Goal: Task Accomplishment & Management: Manage account settings

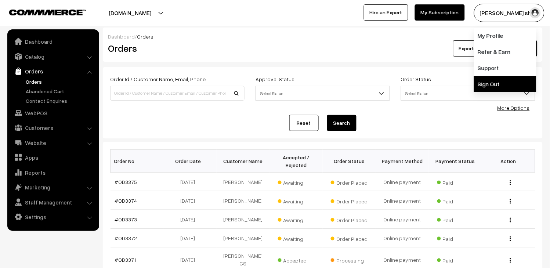
click at [514, 84] on link "Sign Out" at bounding box center [505, 84] width 62 height 16
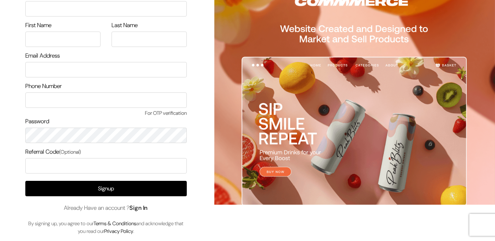
click at [148, 209] on link "Sign In" at bounding box center [139, 208] width 18 height 8
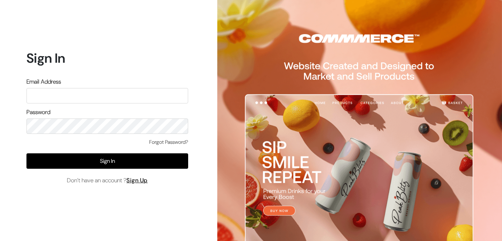
click at [66, 93] on input "text" at bounding box center [107, 95] width 162 height 15
type input "admin@shahbookhouse.com"
click at [85, 153] on div "Forgot Password?" at bounding box center [107, 145] width 162 height 15
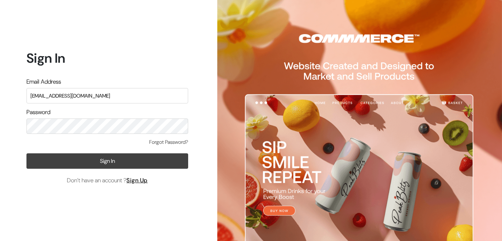
click at [89, 161] on button "Sign In" at bounding box center [107, 161] width 162 height 15
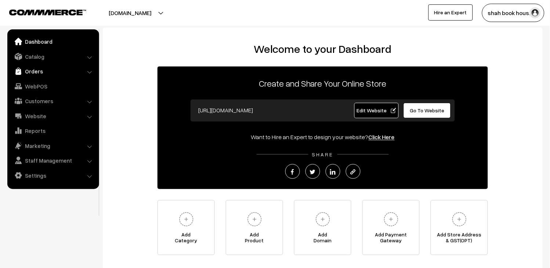
click at [40, 71] on link "Orders" at bounding box center [52, 71] width 87 height 13
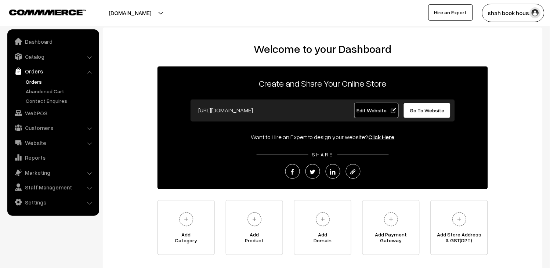
click at [37, 78] on link "Orders" at bounding box center [60, 82] width 73 height 8
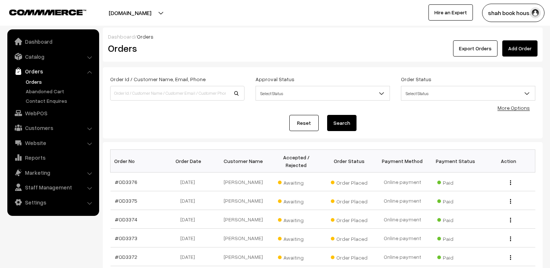
scroll to position [82, 0]
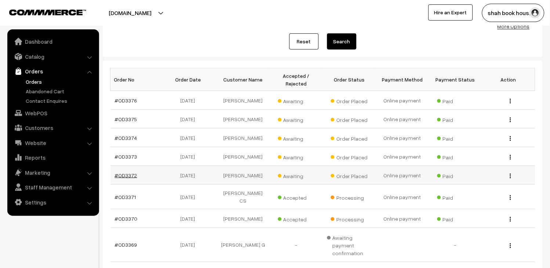
click at [127, 174] on link "#OD3372" at bounding box center [126, 175] width 22 height 6
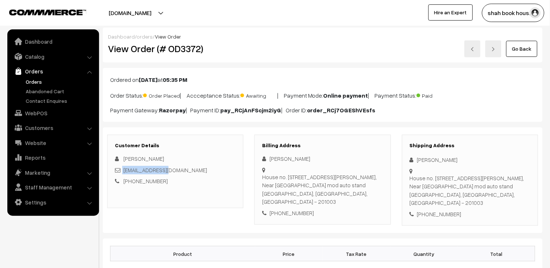
click at [123, 168] on div "[EMAIL_ADDRESS][DOMAIN_NAME]" at bounding box center [175, 170] width 121 height 8
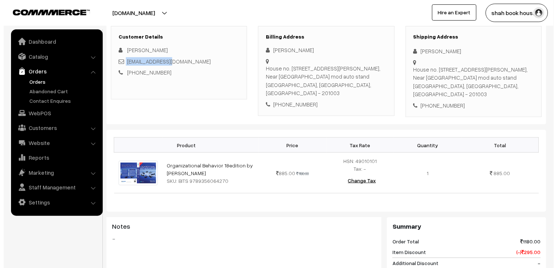
scroll to position [245, 0]
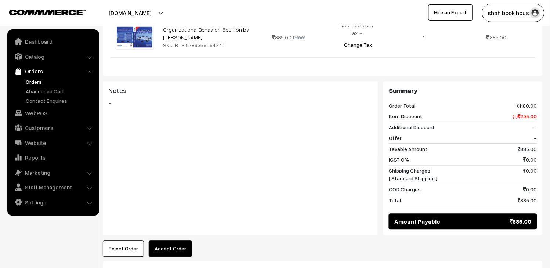
click at [183, 243] on button "Accept Order" at bounding box center [170, 249] width 43 height 16
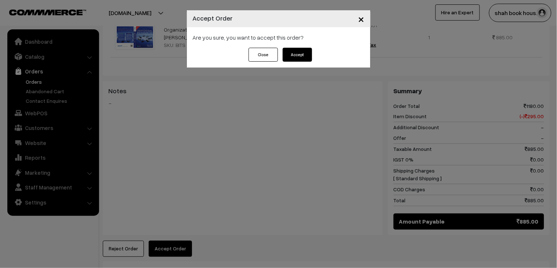
click at [292, 49] on button "Accept" at bounding box center [297, 55] width 29 height 14
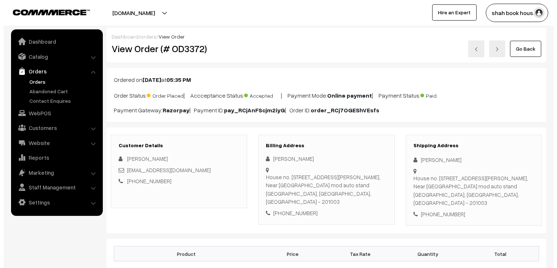
scroll to position [326, 0]
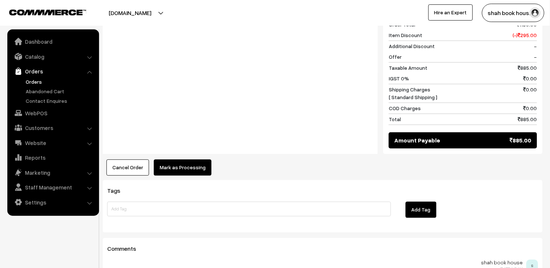
click at [202, 159] on button "Mark as Processing" at bounding box center [183, 167] width 58 height 16
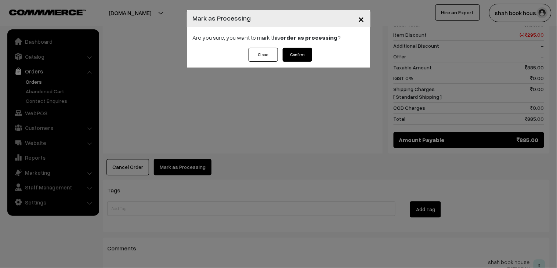
click at [305, 57] on button "Confirm" at bounding box center [297, 55] width 29 height 14
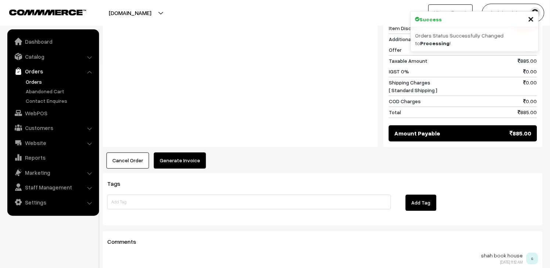
click at [186, 154] on button "Generate Invoice" at bounding box center [180, 160] width 52 height 16
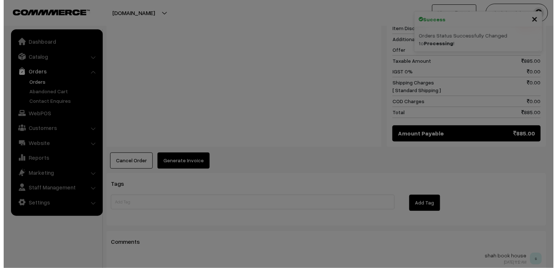
scroll to position [327, 0]
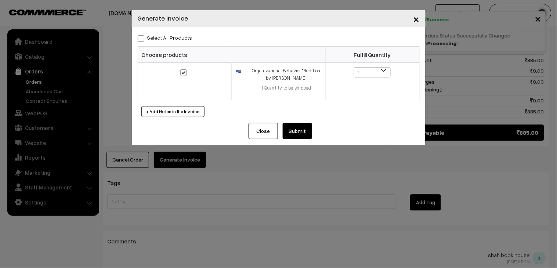
click at [300, 128] on button "Submit" at bounding box center [297, 131] width 29 height 16
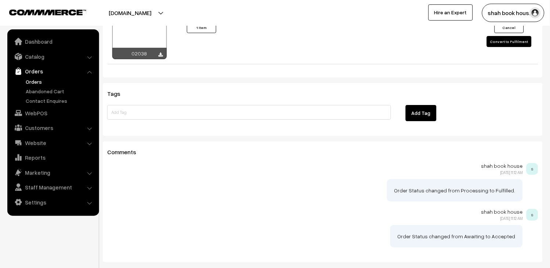
scroll to position [390, 0]
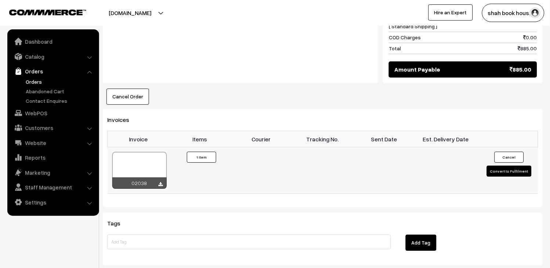
click at [145, 153] on div at bounding box center [139, 170] width 54 height 37
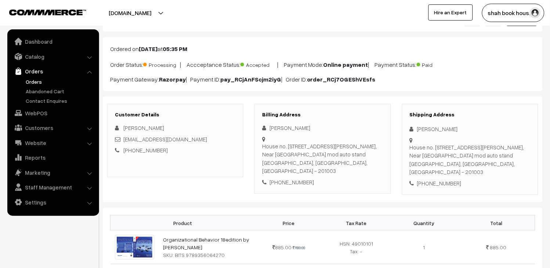
scroll to position [0, 0]
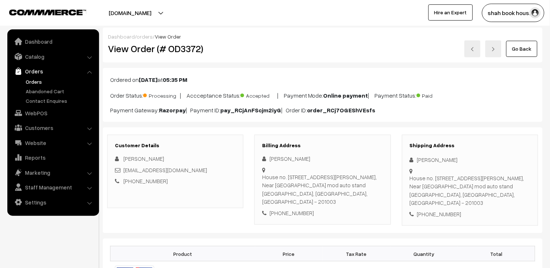
click at [43, 81] on link "Orders" at bounding box center [60, 82] width 73 height 8
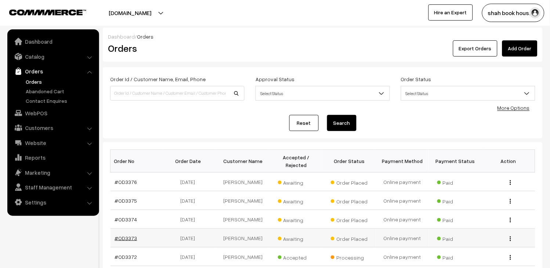
click at [127, 238] on link "#OD3373" at bounding box center [126, 238] width 22 height 6
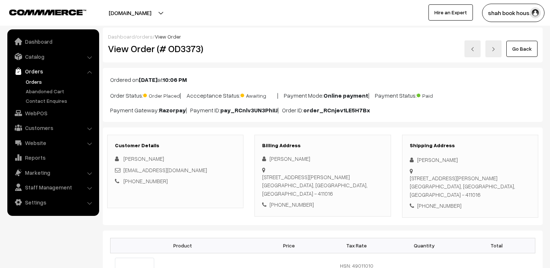
scroll to position [82, 0]
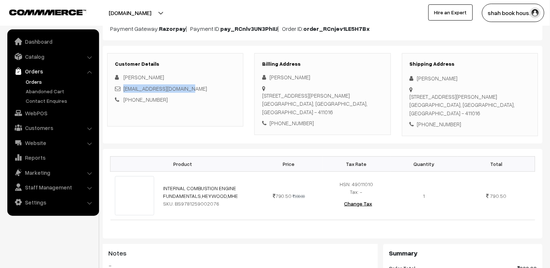
drag, startPoint x: 199, startPoint y: 89, endPoint x: 123, endPoint y: 89, distance: 76.4
click at [123, 89] on div "[EMAIL_ADDRESS][DOMAIN_NAME]" at bounding box center [175, 88] width 121 height 8
copy link "[EMAIL_ADDRESS][DOMAIN_NAME]"
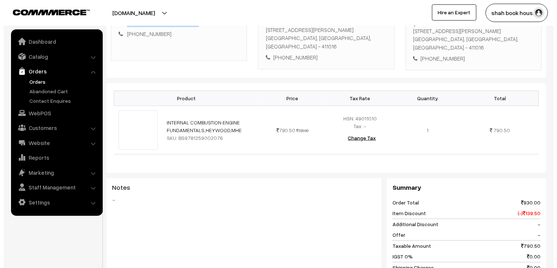
scroll to position [245, 0]
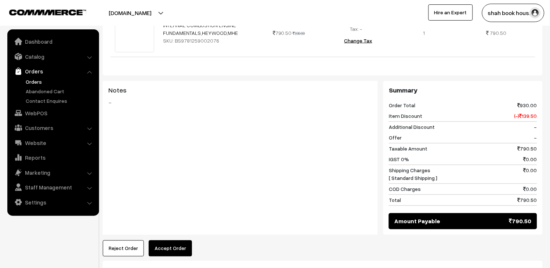
click at [184, 242] on button "Accept Order" at bounding box center [170, 249] width 43 height 16
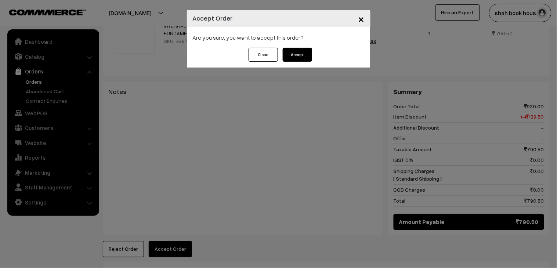
click at [299, 58] on button "Accept" at bounding box center [297, 55] width 29 height 14
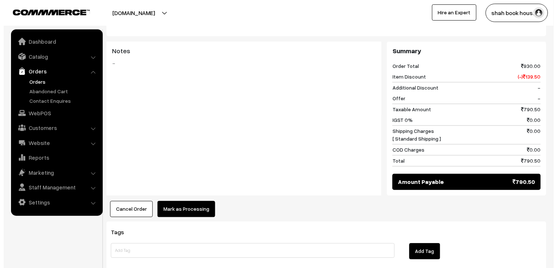
scroll to position [285, 0]
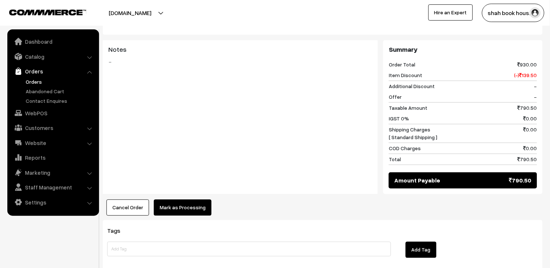
click at [182, 207] on button "Mark as Processing" at bounding box center [183, 208] width 58 height 16
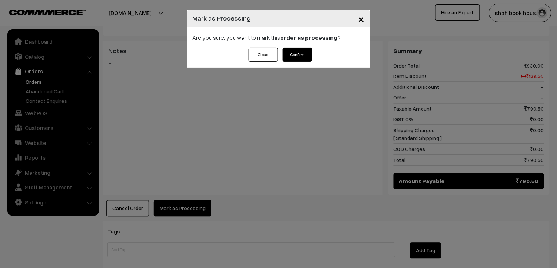
click at [296, 52] on button "Confirm" at bounding box center [297, 55] width 29 height 14
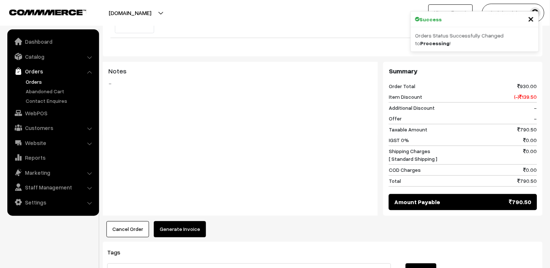
scroll to position [367, 0]
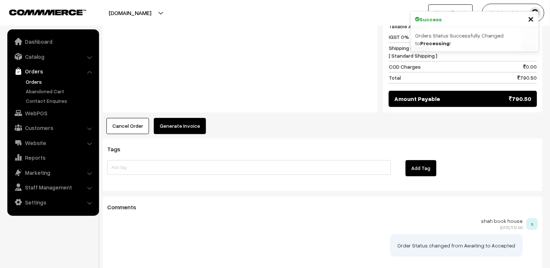
click at [180, 118] on button "Generate Invoice" at bounding box center [180, 126] width 52 height 16
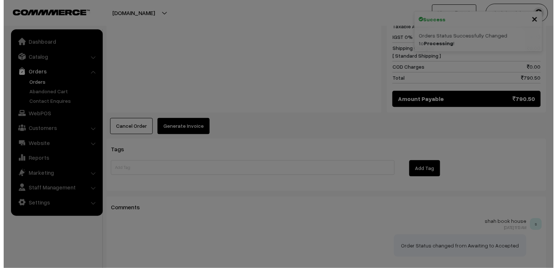
scroll to position [368, 0]
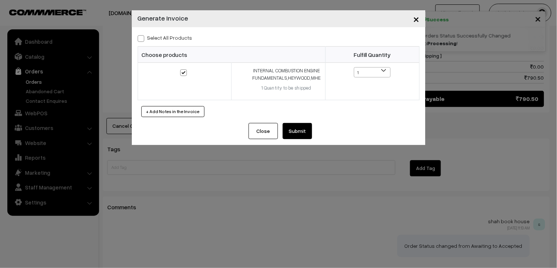
click at [287, 137] on button "Submit" at bounding box center [297, 131] width 29 height 16
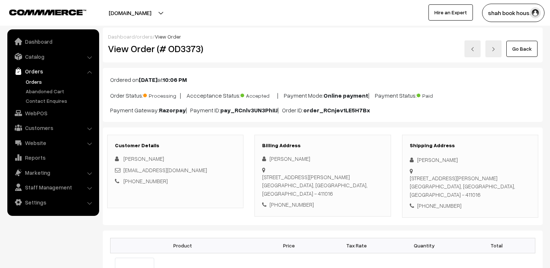
scroll to position [367, 0]
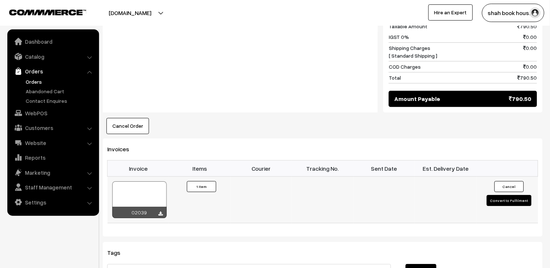
click at [129, 181] on div at bounding box center [139, 199] width 54 height 37
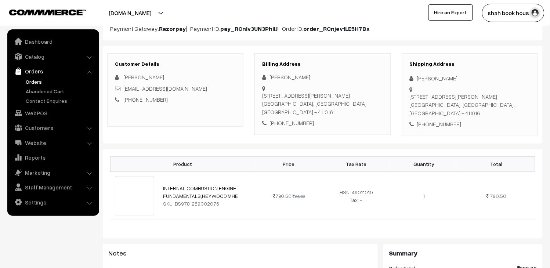
scroll to position [0, 0]
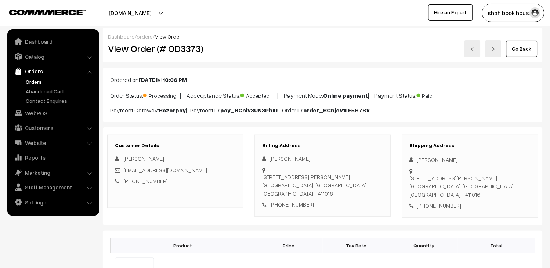
click at [42, 82] on link "Orders" at bounding box center [60, 82] width 73 height 8
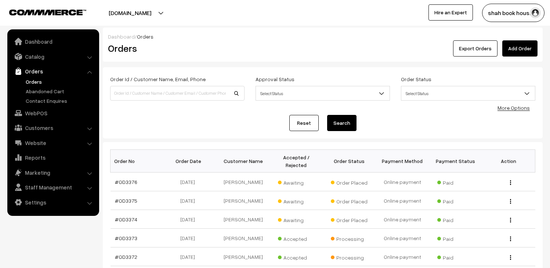
scroll to position [41, 0]
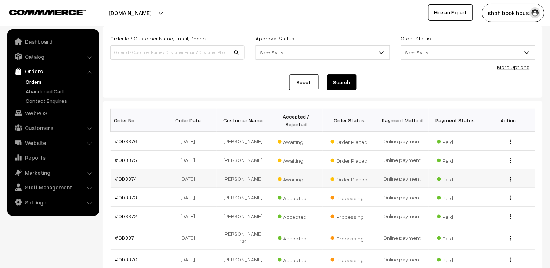
click at [121, 179] on link "#OD3374" at bounding box center [126, 179] width 22 height 6
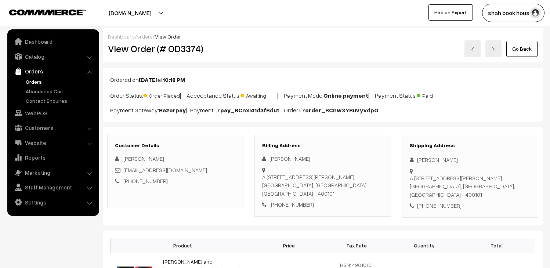
scroll to position [82, 0]
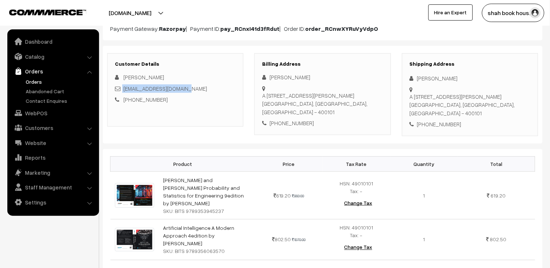
drag, startPoint x: 189, startPoint y: 89, endPoint x: 122, endPoint y: 86, distance: 67.2
click at [122, 86] on div "[EMAIL_ADDRESS][DOMAIN_NAME]" at bounding box center [175, 88] width 121 height 8
copy div "[EMAIL_ADDRESS][DOMAIN_NAME]"
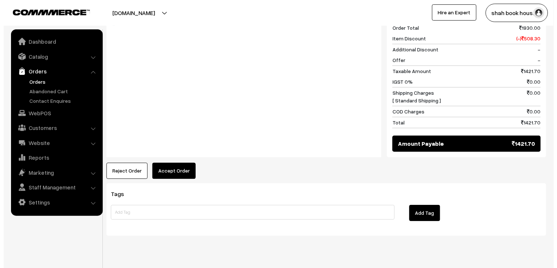
scroll to position [367, 0]
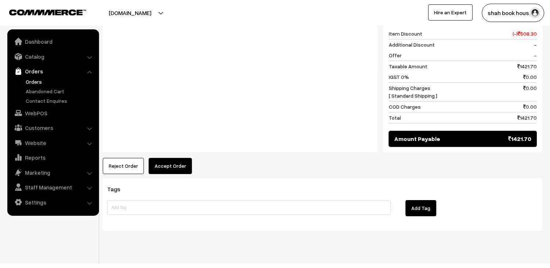
click at [165, 165] on button "Accept Order" at bounding box center [170, 166] width 43 height 16
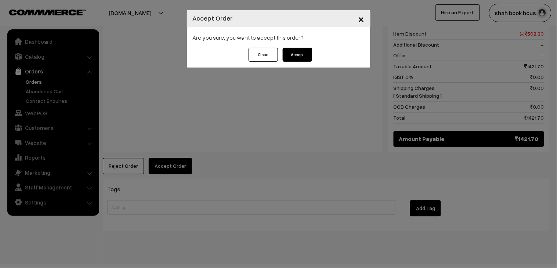
click at [299, 53] on button "Accept" at bounding box center [297, 55] width 29 height 14
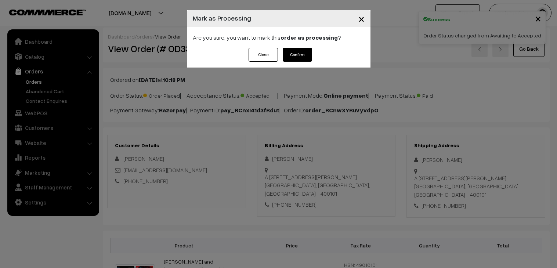
scroll to position [326, 0]
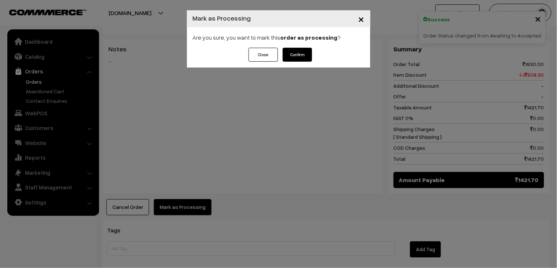
click at [302, 55] on button "Confirm" at bounding box center [297, 55] width 29 height 14
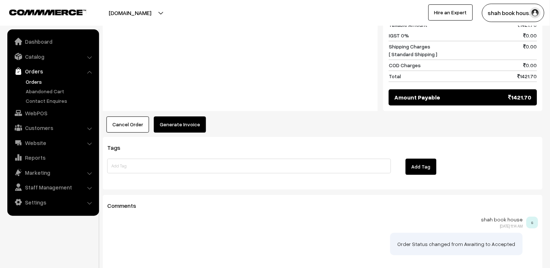
click at [201, 116] on button "Generate Invoice" at bounding box center [180, 124] width 52 height 16
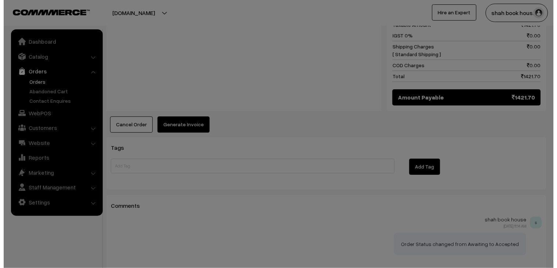
scroll to position [408, 0]
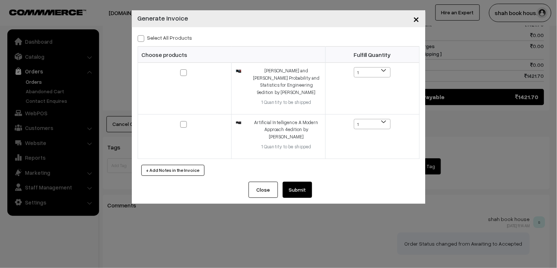
click at [147, 37] on label "Select All Products" at bounding box center [165, 38] width 55 height 8
click at [143, 37] on input "Select All Products" at bounding box center [140, 37] width 5 height 5
checkbox input "true"
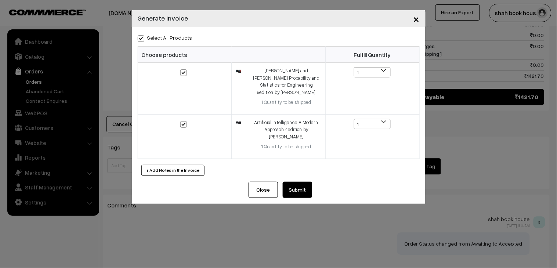
click at [298, 184] on button "Submit" at bounding box center [297, 190] width 29 height 16
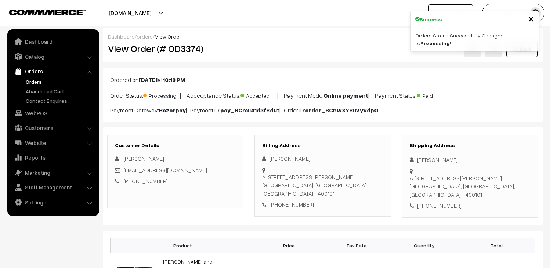
scroll to position [408, 0]
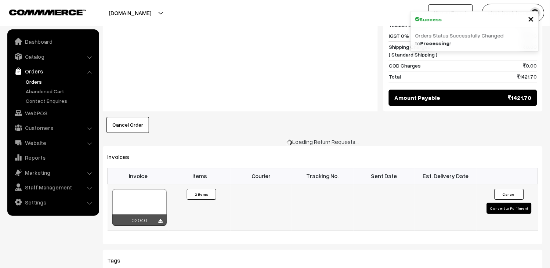
click at [148, 184] on td "02040" at bounding box center [139, 207] width 62 height 47
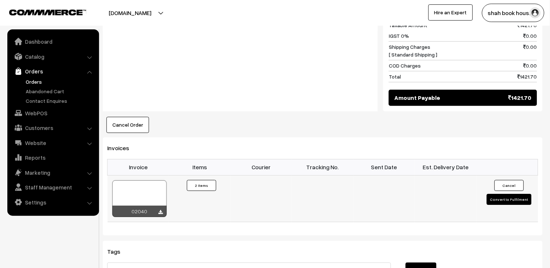
click at [145, 182] on div at bounding box center [139, 198] width 54 height 37
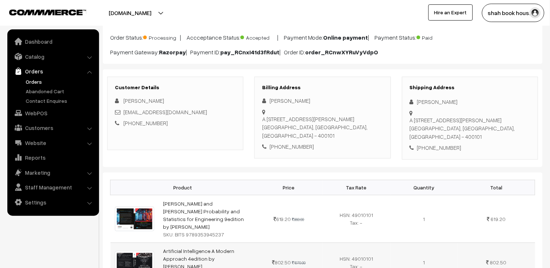
scroll to position [0, 0]
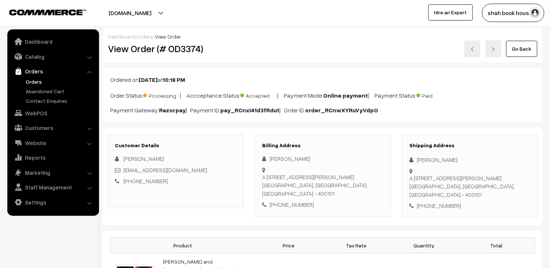
click at [473, 49] on img at bounding box center [472, 49] width 4 height 4
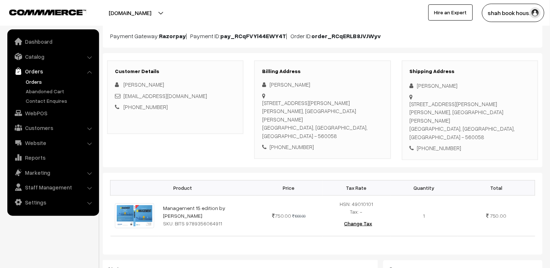
scroll to position [82, 0]
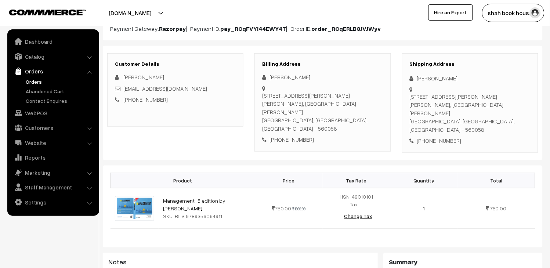
drag, startPoint x: 208, startPoint y: 86, endPoint x: 122, endPoint y: 91, distance: 85.3
click at [122, 91] on div "[EMAIL_ADDRESS][DOMAIN_NAME]" at bounding box center [175, 88] width 121 height 8
copy div "[EMAIL_ADDRESS][DOMAIN_NAME]"
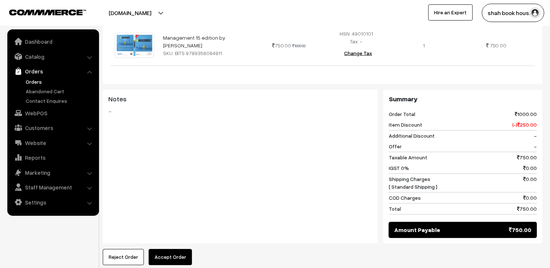
scroll to position [285, 0]
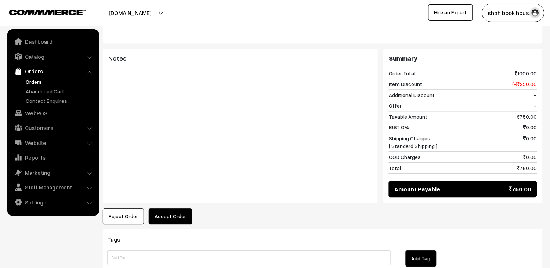
click at [174, 217] on div "Dashboard / orders / View Order View Order (# OD3375) Go Back Ordered on Sep 03…" at bounding box center [323, 12] width 440 height 540
click at [174, 209] on button "Accept Order" at bounding box center [170, 217] width 43 height 16
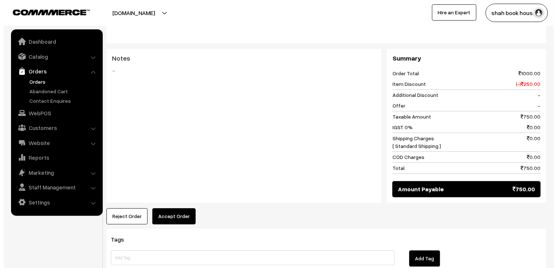
scroll to position [285, 0]
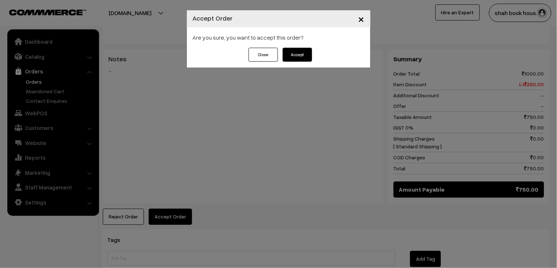
click at [307, 54] on button "Accept" at bounding box center [297, 55] width 29 height 14
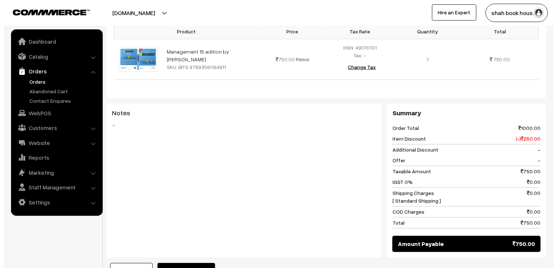
scroll to position [326, 0]
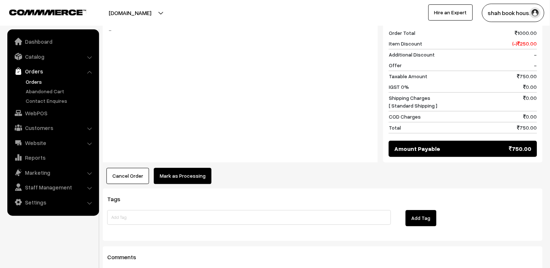
click at [197, 173] on button "Mark as Processing" at bounding box center [183, 176] width 58 height 16
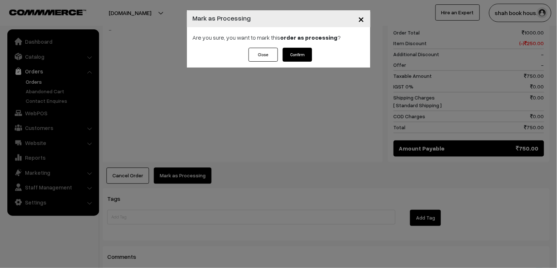
click at [303, 56] on button "Confirm" at bounding box center [297, 55] width 29 height 14
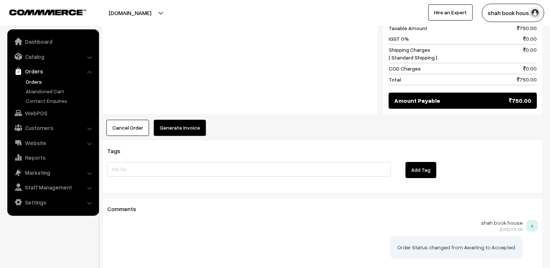
click at [191, 120] on button "Generate Invoice" at bounding box center [180, 128] width 52 height 16
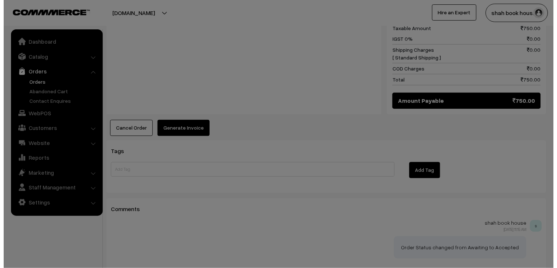
scroll to position [368, 0]
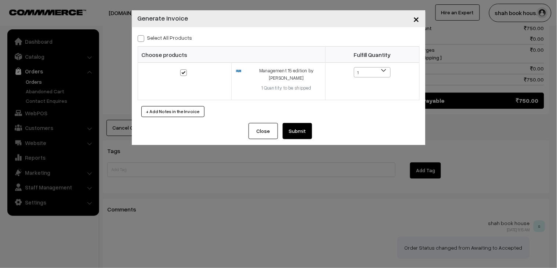
click at [302, 131] on button "Submit" at bounding box center [297, 131] width 29 height 16
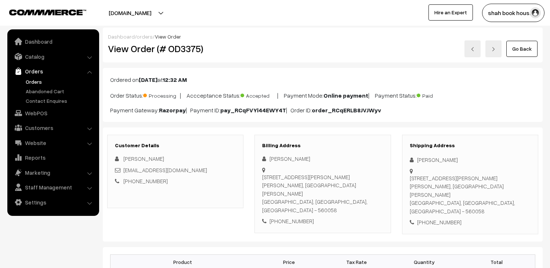
click at [34, 79] on link "Orders" at bounding box center [60, 82] width 73 height 8
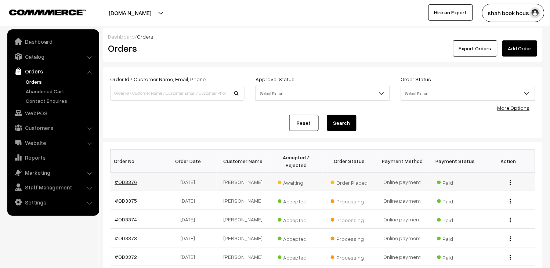
click at [131, 181] on link "#OD3376" at bounding box center [126, 182] width 22 height 6
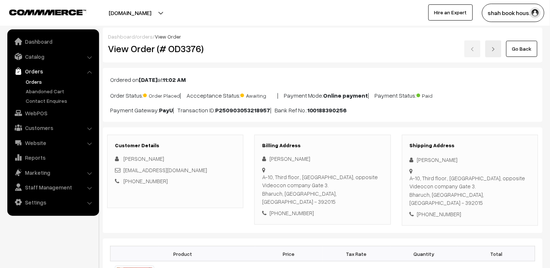
click at [199, 169] on div "ramphoolprajapati@gmail.com" at bounding box center [175, 170] width 121 height 8
copy div "ramphoolprajapati@gmail.com"
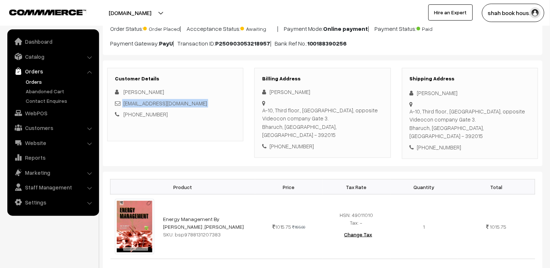
scroll to position [82, 0]
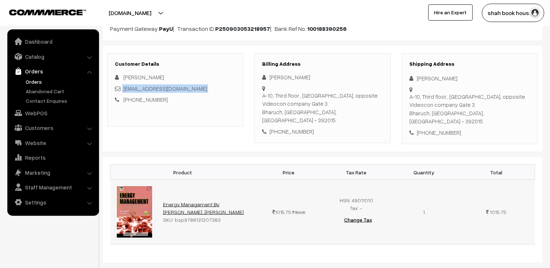
click at [226, 201] on link "Energy Management By W. R. Murphy ,G. Mckay" at bounding box center [203, 208] width 81 height 14
click at [212, 192] on td "Energy Management By W. R. Murphy ,G. Mckay SKU: bsp9788131207383" at bounding box center [207, 212] width 97 height 65
click at [193, 201] on link "Energy Management By W. R. Murphy ,G. Mckay" at bounding box center [203, 208] width 81 height 14
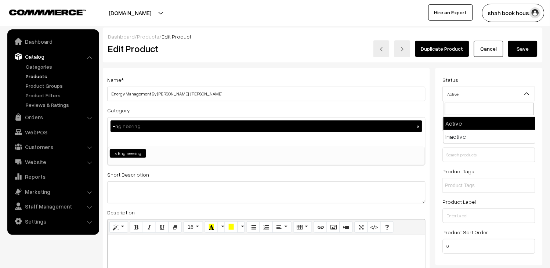
click at [501, 98] on span "Active" at bounding box center [489, 94] width 92 height 13
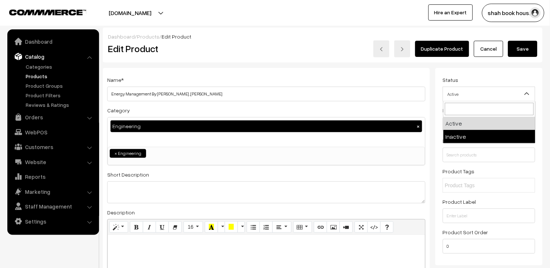
select select "2"
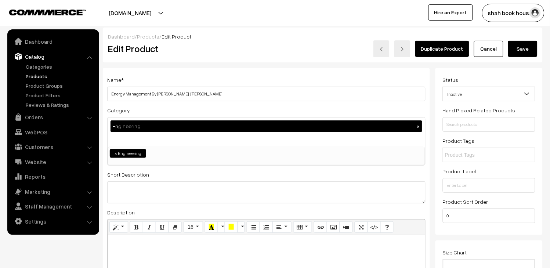
click at [533, 50] on button "Save" at bounding box center [522, 49] width 29 height 16
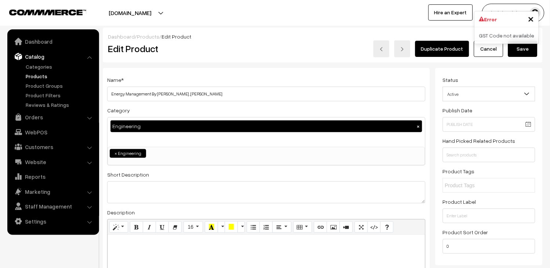
click at [496, 90] on span "Active" at bounding box center [489, 94] width 92 height 13
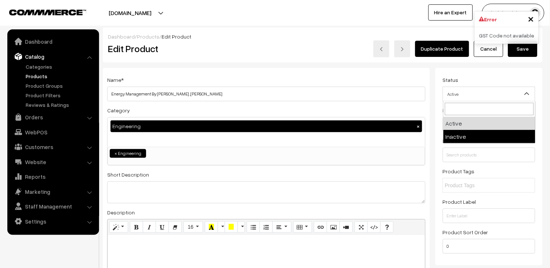
select select "2"
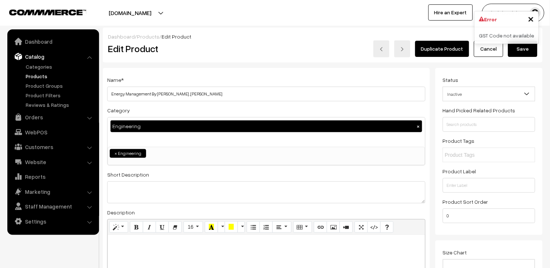
click at [527, 51] on button "Save" at bounding box center [522, 49] width 29 height 16
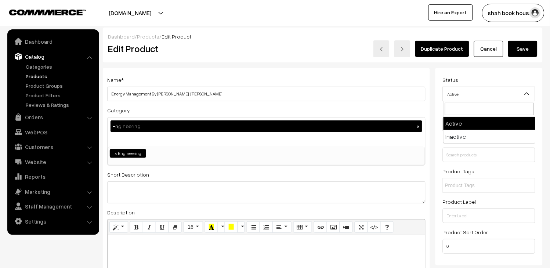
click at [454, 100] on span "Active" at bounding box center [489, 94] width 92 height 13
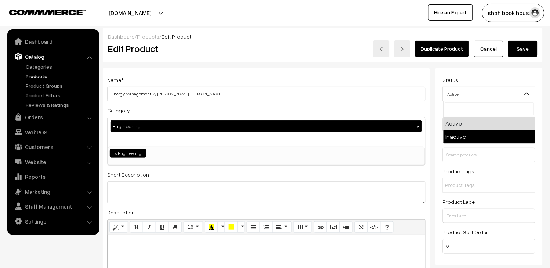
select select "2"
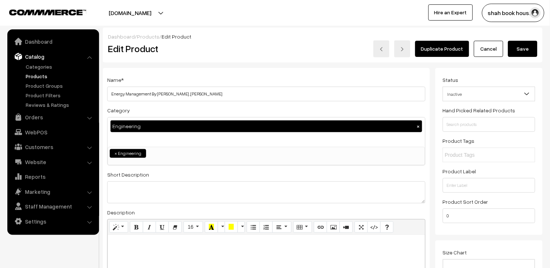
click at [510, 48] on button "Save" at bounding box center [522, 49] width 29 height 16
click at [503, 95] on span "Active" at bounding box center [489, 94] width 92 height 13
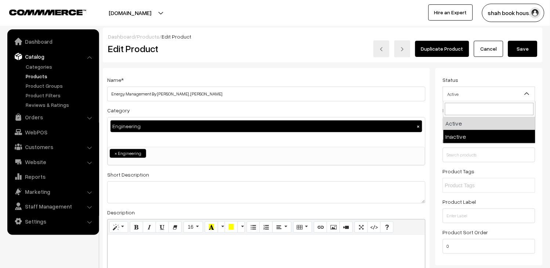
select select "2"
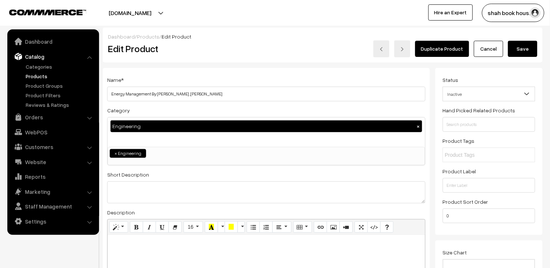
click at [520, 53] on button "Save" at bounding box center [522, 49] width 29 height 16
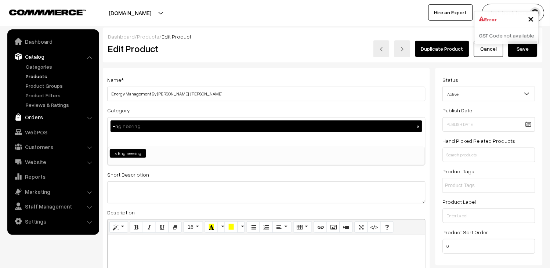
click at [42, 119] on link "Orders" at bounding box center [52, 117] width 87 height 13
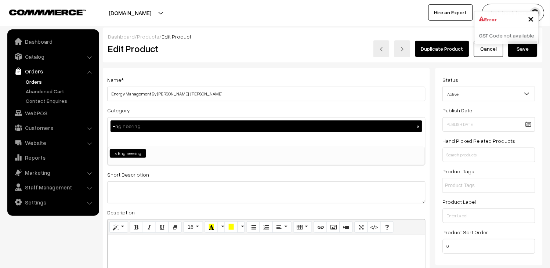
click at [43, 79] on link "Orders" at bounding box center [60, 82] width 73 height 8
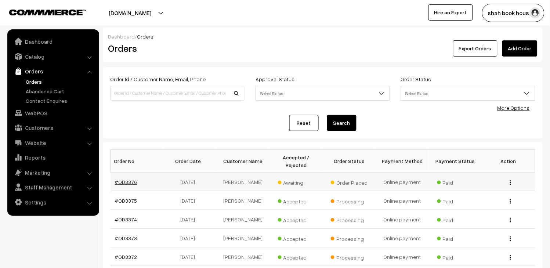
click at [130, 181] on link "#OD3376" at bounding box center [126, 182] width 22 height 6
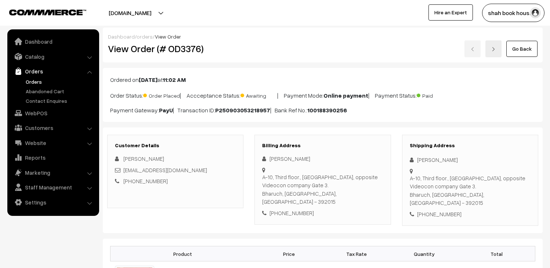
scroll to position [82, 0]
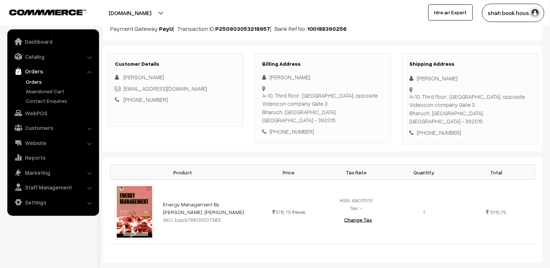
click at [199, 89] on div "ramphoolprajapati@gmail.com" at bounding box center [175, 88] width 121 height 8
copy div "ramphoolprajapati@gmail.com"
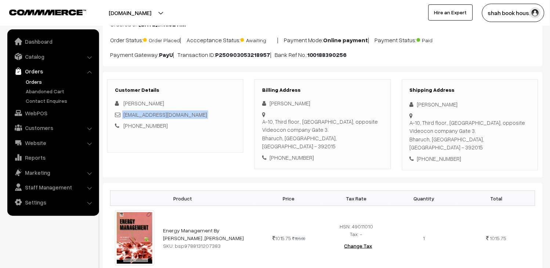
scroll to position [41, 0]
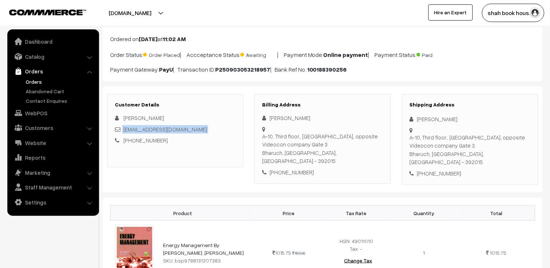
copy div "ramphoolprajapati@gmail.com"
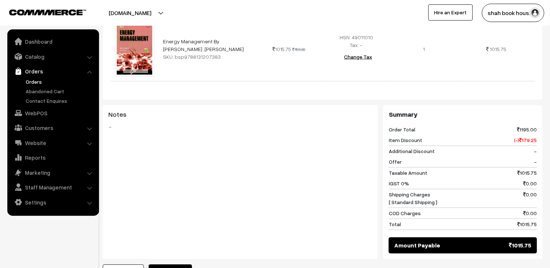
scroll to position [354, 0]
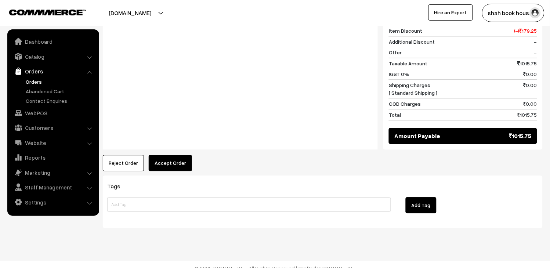
click at [180, 159] on button "Accept Order" at bounding box center [170, 163] width 43 height 16
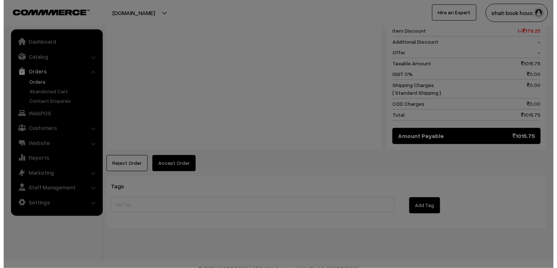
scroll to position [355, 0]
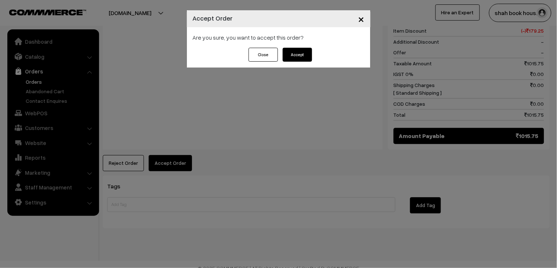
click at [296, 50] on button "Accept" at bounding box center [297, 55] width 29 height 14
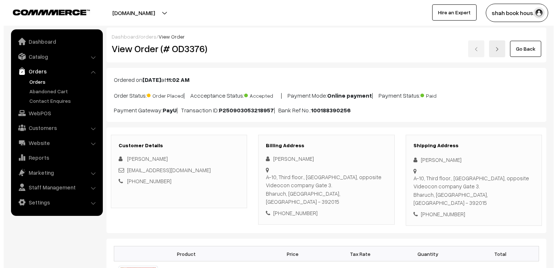
scroll to position [285, 0]
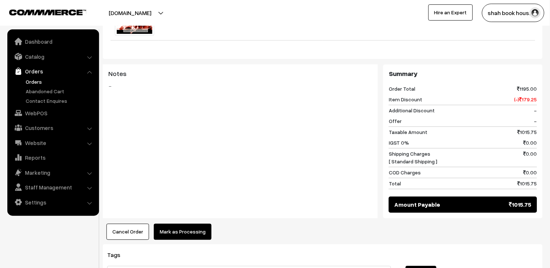
click at [192, 228] on button "Mark as Processing" at bounding box center [183, 232] width 58 height 16
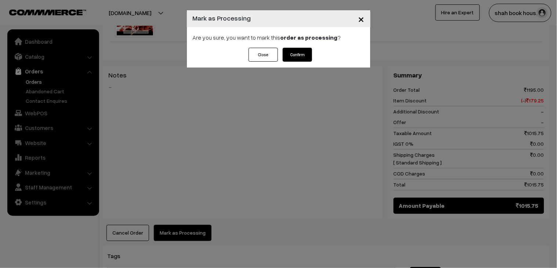
click at [311, 55] on button "Confirm" at bounding box center [297, 55] width 29 height 14
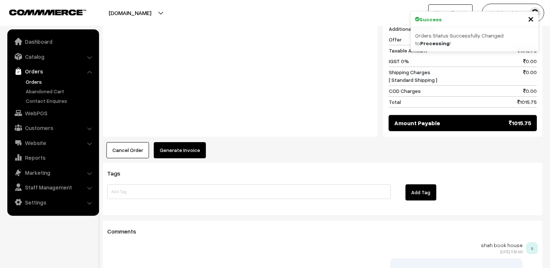
click at [181, 145] on button "Generate Invoice" at bounding box center [180, 150] width 52 height 16
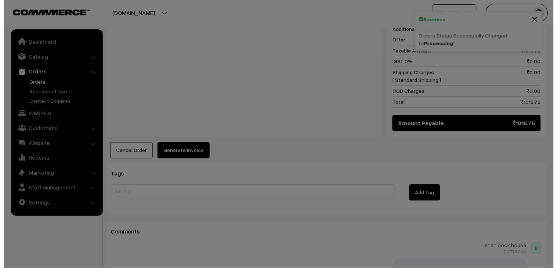
scroll to position [368, 0]
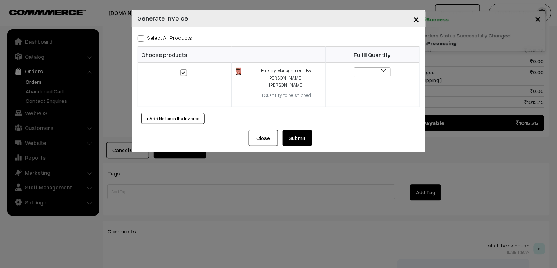
click at [304, 134] on button "Submit" at bounding box center [297, 138] width 29 height 16
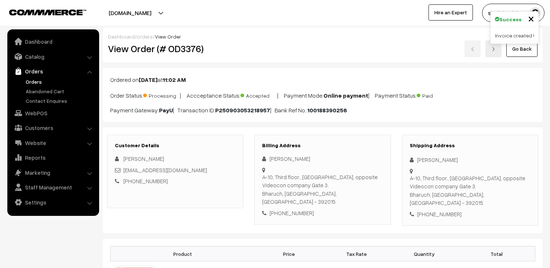
scroll to position [490, 0]
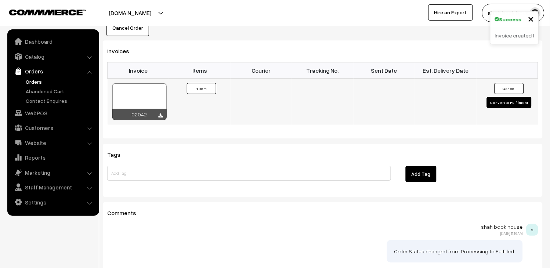
click at [136, 84] on div at bounding box center [139, 101] width 54 height 37
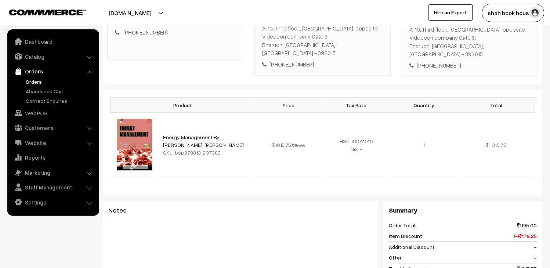
scroll to position [0, 0]
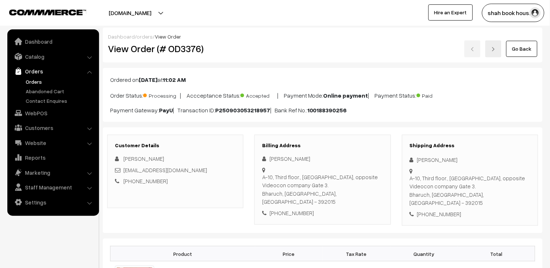
click at [40, 82] on link "Orders" at bounding box center [60, 82] width 73 height 8
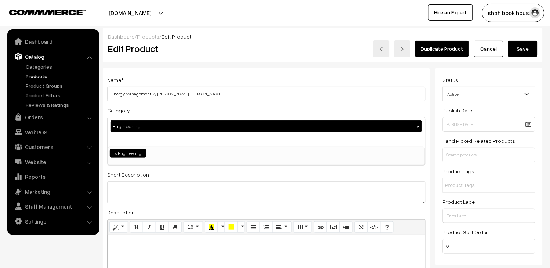
click at [516, 94] on span "Active" at bounding box center [489, 94] width 92 height 13
select select "2"
click at [522, 52] on button "Save" at bounding box center [522, 49] width 29 height 16
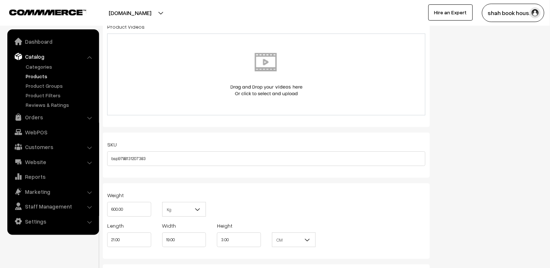
scroll to position [490, 0]
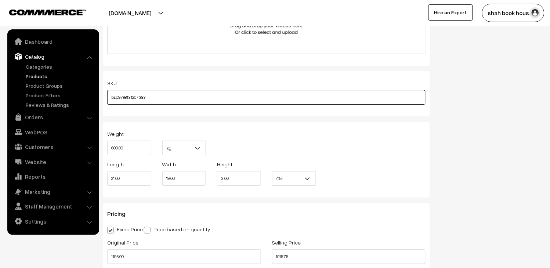
click at [138, 99] on input "bsp9788131207383" at bounding box center [266, 97] width 318 height 15
click at [35, 76] on link "Products" at bounding box center [60, 76] width 73 height 8
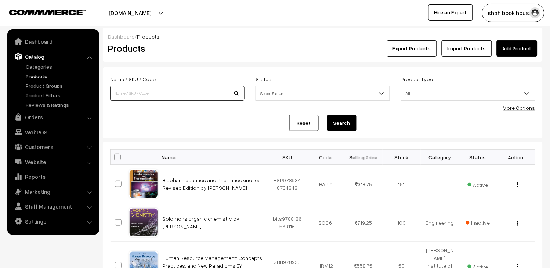
click at [163, 90] on input at bounding box center [177, 93] width 134 height 15
paste input "bsp9788131207383"
type input "9788131207383"
click at [342, 123] on button "Search" at bounding box center [341, 123] width 29 height 16
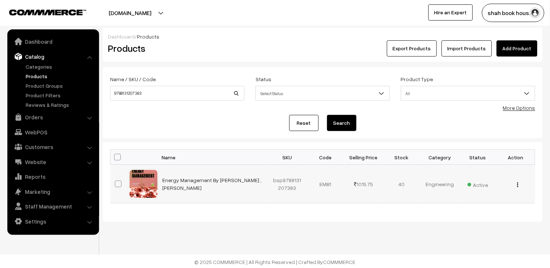
click at [486, 186] on span "Active" at bounding box center [478, 184] width 21 height 10
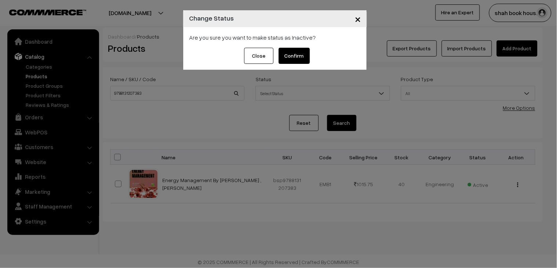
click at [305, 57] on button "Confirm" at bounding box center [294, 56] width 31 height 16
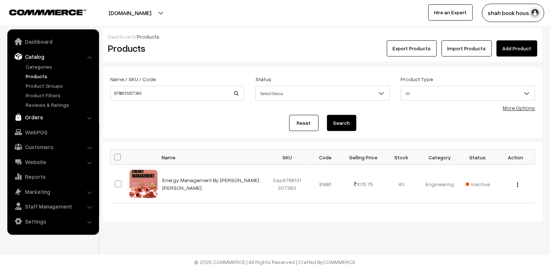
click at [35, 118] on link "Orders" at bounding box center [52, 117] width 87 height 13
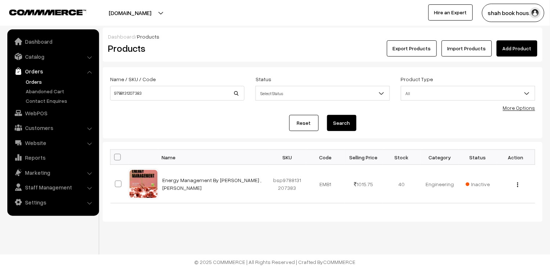
click at [41, 83] on link "Orders" at bounding box center [60, 82] width 73 height 8
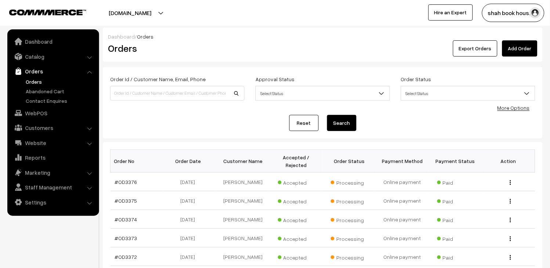
click at [40, 81] on link "Orders" at bounding box center [60, 82] width 73 height 8
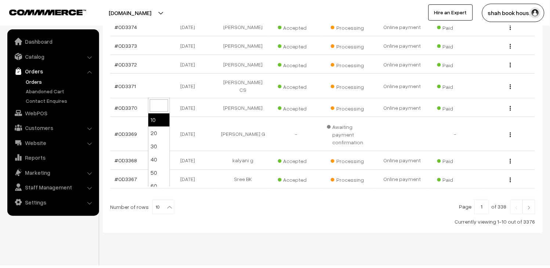
click at [166, 204] on b at bounding box center [169, 207] width 7 height 7
select select "20"
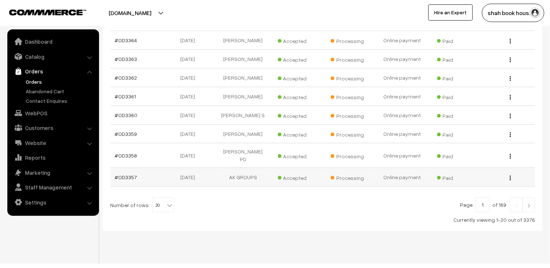
scroll to position [392, 0]
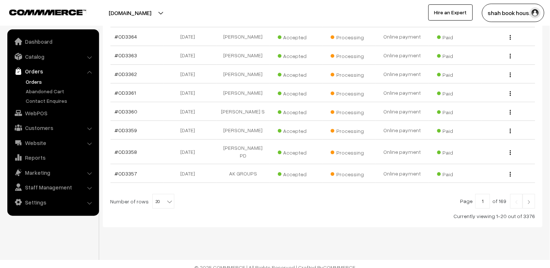
click at [166, 198] on b at bounding box center [169, 201] width 7 height 7
select select "30"
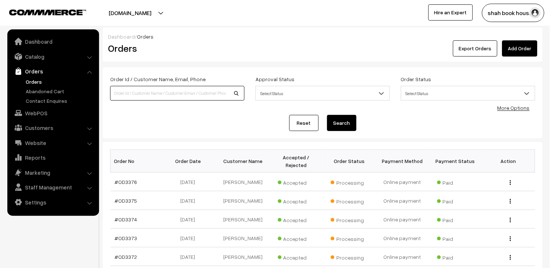
click at [205, 97] on input at bounding box center [177, 93] width 134 height 15
type input "OD3358"
click at [353, 126] on button "Search" at bounding box center [341, 123] width 29 height 16
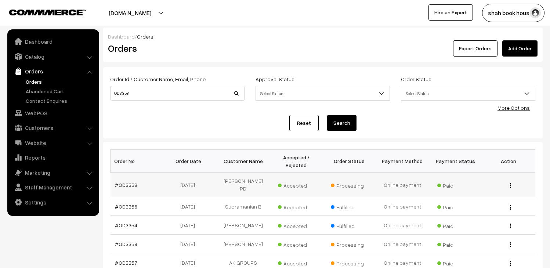
scroll to position [41, 0]
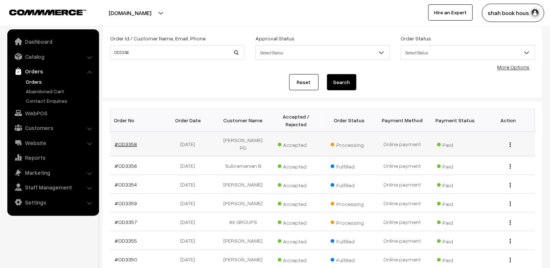
click at [127, 141] on link "#OD3358" at bounding box center [126, 144] width 22 height 6
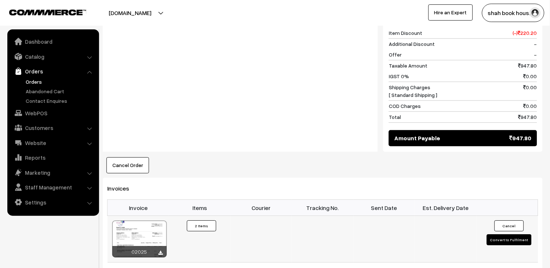
scroll to position [408, 0]
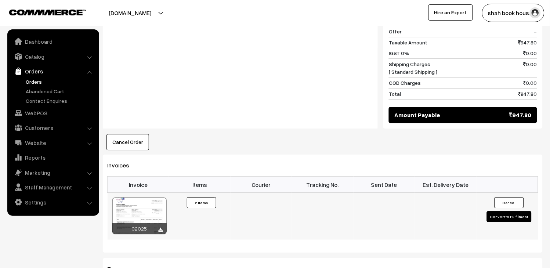
click at [149, 198] on div at bounding box center [139, 216] width 54 height 37
click at [37, 79] on link "Orders" at bounding box center [60, 82] width 73 height 8
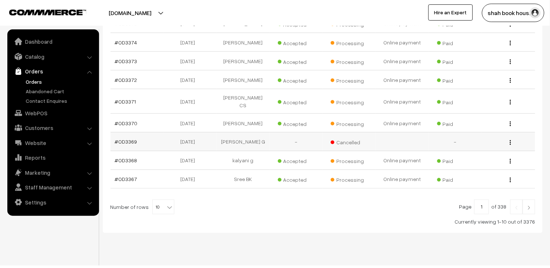
scroll to position [185, 0]
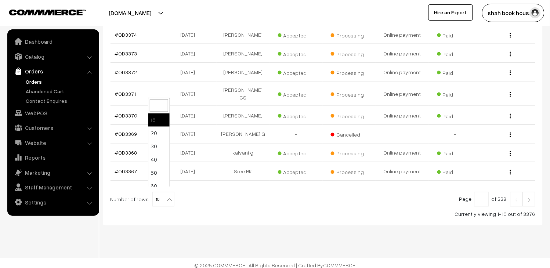
click at [166, 196] on b at bounding box center [169, 199] width 7 height 7
select select "100"
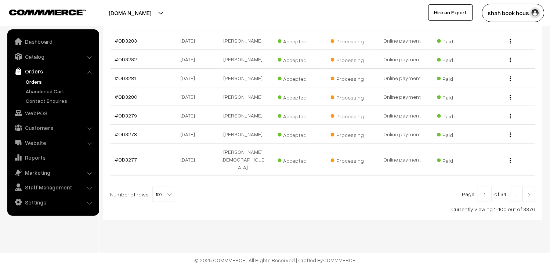
scroll to position [1963, 0]
click at [531, 195] on img at bounding box center [529, 195] width 7 height 4
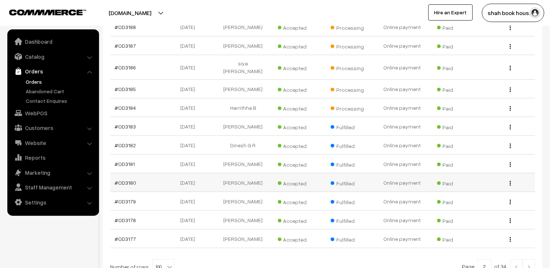
scroll to position [1897, 0]
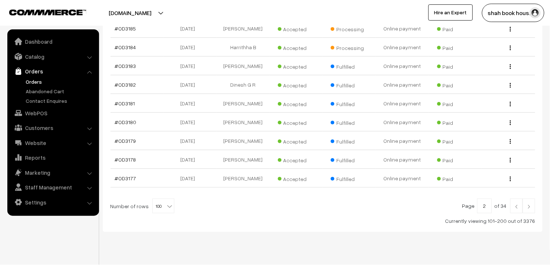
click at [529, 199] on link at bounding box center [529, 206] width 12 height 15
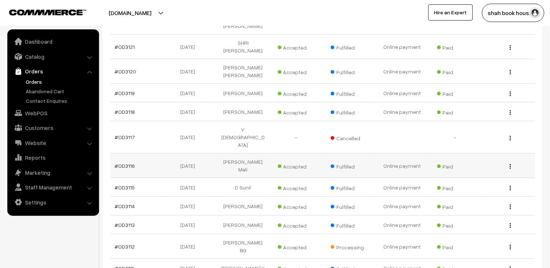
scroll to position [1224, 0]
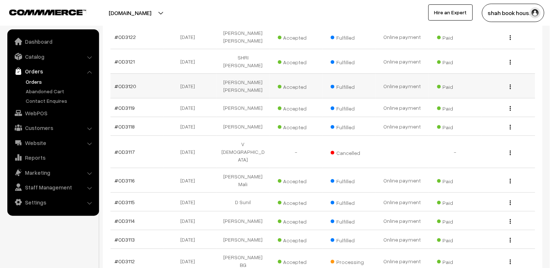
drag, startPoint x: 173, startPoint y: 214, endPoint x: 175, endPoint y: 116, distance: 98.1
click at [152, 193] on td "#OD3116" at bounding box center [137, 180] width 53 height 25
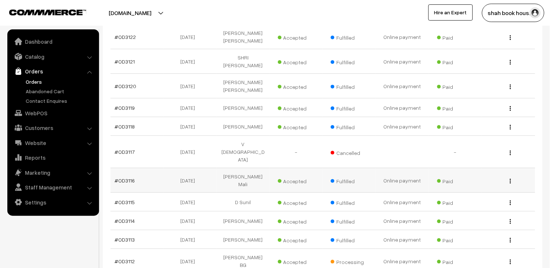
click at [152, 193] on td "#OD3116" at bounding box center [137, 180] width 53 height 25
click at [151, 212] on td "#OD3115" at bounding box center [137, 202] width 53 height 19
copy tr "#OD3115"
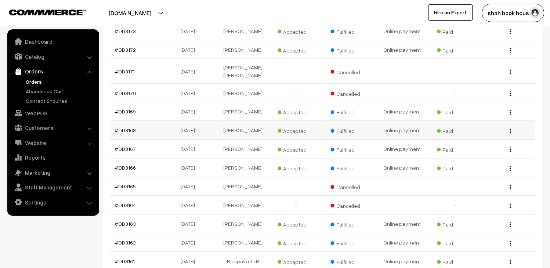
scroll to position [0, 0]
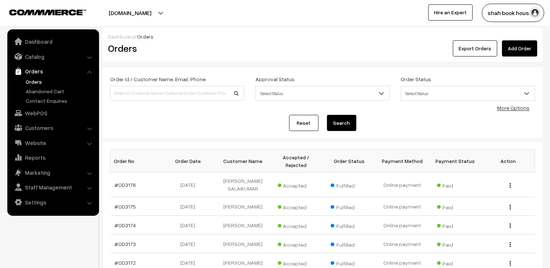
click at [34, 81] on link "Orders" at bounding box center [60, 82] width 73 height 8
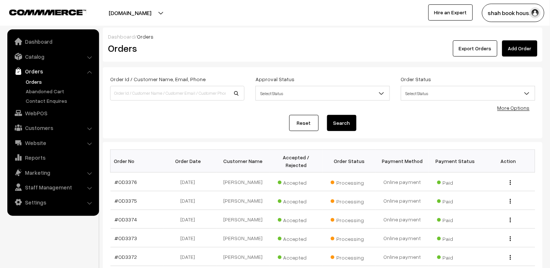
click at [39, 76] on link "Orders" at bounding box center [52, 71] width 87 height 13
click at [467, 48] on button "Export Orders" at bounding box center [475, 48] width 44 height 16
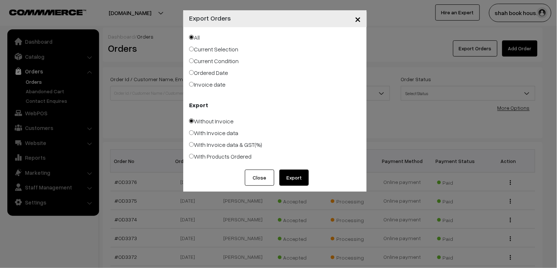
drag, startPoint x: 207, startPoint y: 156, endPoint x: 272, endPoint y: 173, distance: 67.1
click at [207, 156] on label "With Products Ordered" at bounding box center [220, 156] width 62 height 9
click at [194, 156] on input "With Products Ordered" at bounding box center [191, 156] width 5 height 5
radio input "true"
click at [299, 174] on button "Export" at bounding box center [293, 178] width 29 height 16
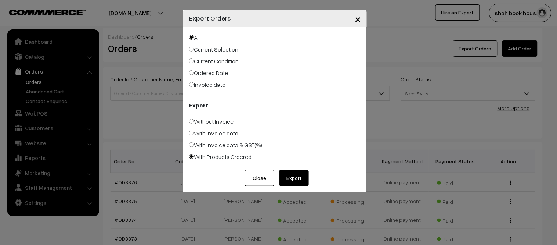
click at [247, 174] on button "Close" at bounding box center [259, 178] width 29 height 16
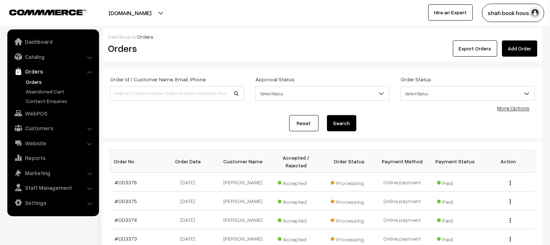
click at [28, 78] on link "Orders" at bounding box center [60, 82] width 73 height 8
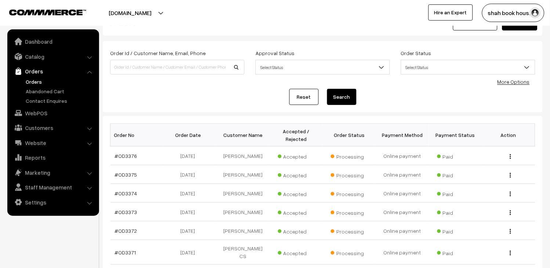
scroll to position [41, 0]
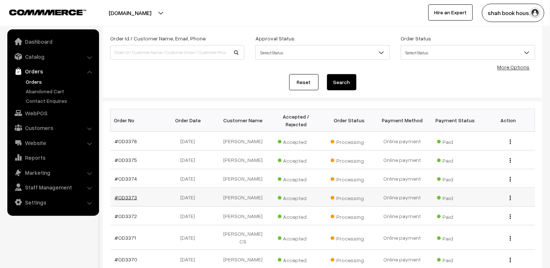
click at [128, 195] on link "#OD3373" at bounding box center [126, 197] width 22 height 6
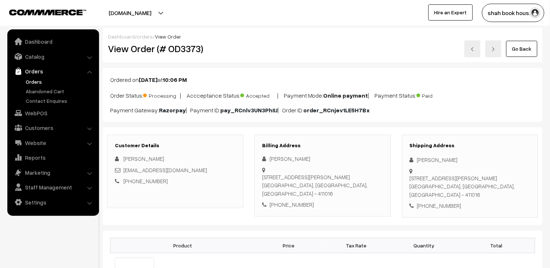
click at [40, 80] on link "Orders" at bounding box center [60, 82] width 73 height 8
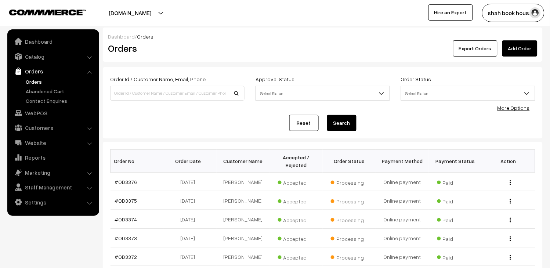
click at [40, 80] on link "Orders" at bounding box center [60, 82] width 73 height 8
click at [189, 91] on input at bounding box center [177, 93] width 134 height 15
paste input "OD3148"
type input "OD3148"
click at [343, 127] on button "Search" at bounding box center [341, 123] width 29 height 16
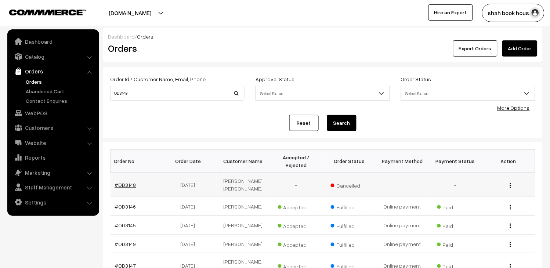
click at [133, 182] on link "#OD3148" at bounding box center [125, 185] width 21 height 6
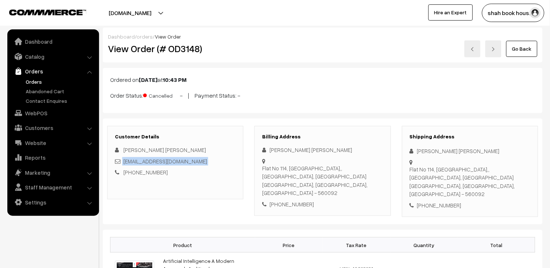
click at [528, 54] on link "Go Back" at bounding box center [521, 49] width 31 height 16
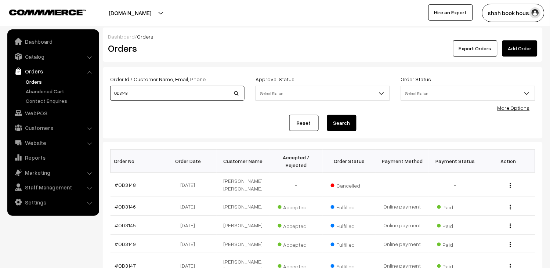
drag, startPoint x: 178, startPoint y: 92, endPoint x: 0, endPoint y: 71, distance: 179.8
click at [0, 70] on body "Thank you for showing interest. Our team will call you shortly. Close booksonwe…" at bounding box center [275, 240] width 550 height 481
paste input "50"
type input "OD3150"
click at [344, 127] on button "Search" at bounding box center [341, 123] width 29 height 16
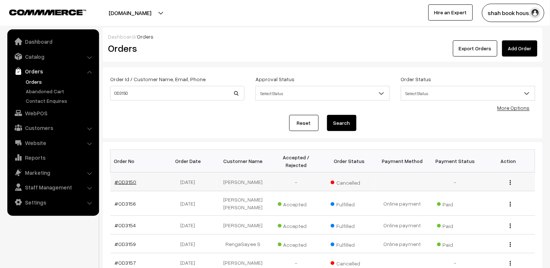
click at [123, 184] on link "#OD3150" at bounding box center [126, 182] width 22 height 6
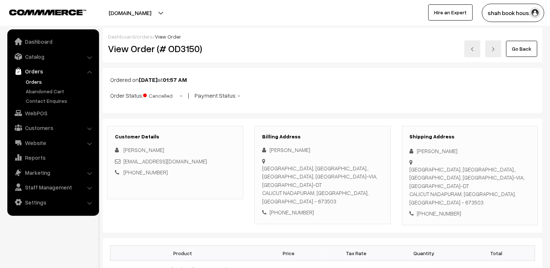
click at [174, 159] on div "[EMAIL_ADDRESS][DOMAIN_NAME]" at bounding box center [175, 161] width 121 height 8
copy div "[EMAIL_ADDRESS][DOMAIN_NAME]"
click at [30, 78] on link "Orders" at bounding box center [60, 82] width 73 height 8
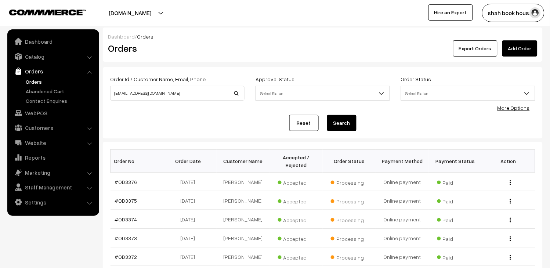
type input "riyasie@gmail.com"
click at [343, 125] on button "Search" at bounding box center [341, 123] width 29 height 16
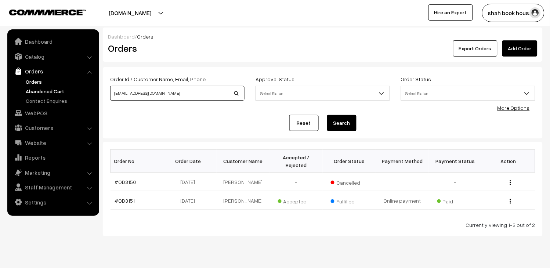
drag, startPoint x: 216, startPoint y: 93, endPoint x: 84, endPoint y: 93, distance: 131.5
click at [84, 93] on body "Thank you for showing interest. Our team will call you shortly. Close booksonwe…" at bounding box center [275, 142] width 550 height 284
paste input "OD3157"
type input "OD3157"
click at [333, 124] on button "Search" at bounding box center [341, 123] width 29 height 16
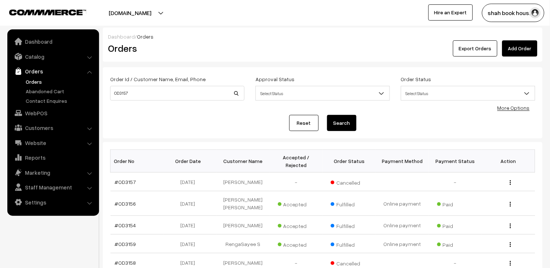
click at [126, 181] on link "#OD3157" at bounding box center [125, 182] width 21 height 6
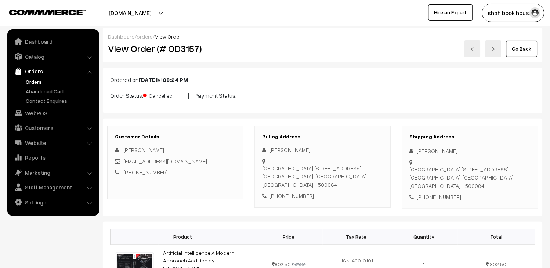
click at [201, 161] on div "[EMAIL_ADDRESS][DOMAIN_NAME]" at bounding box center [175, 161] width 121 height 8
copy div "[EMAIL_ADDRESS][DOMAIN_NAME]"
